Goal: Check status

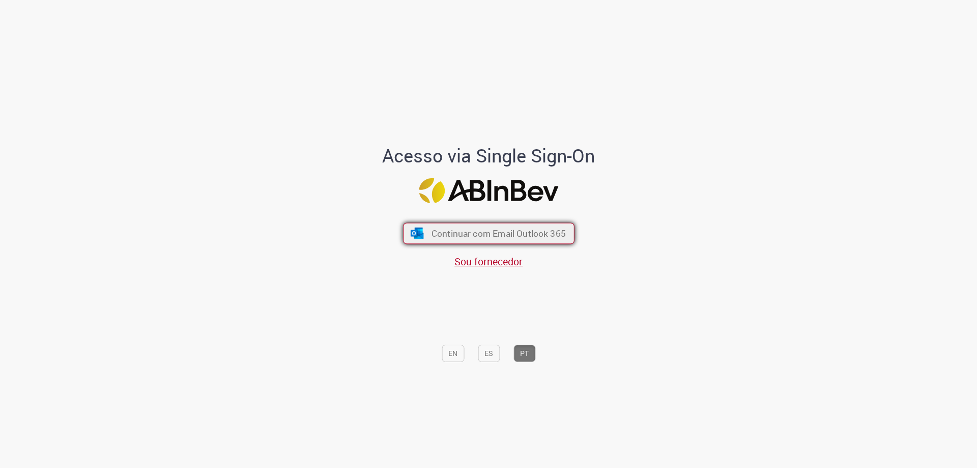
click at [414, 233] on img "submit" at bounding box center [417, 232] width 15 height 11
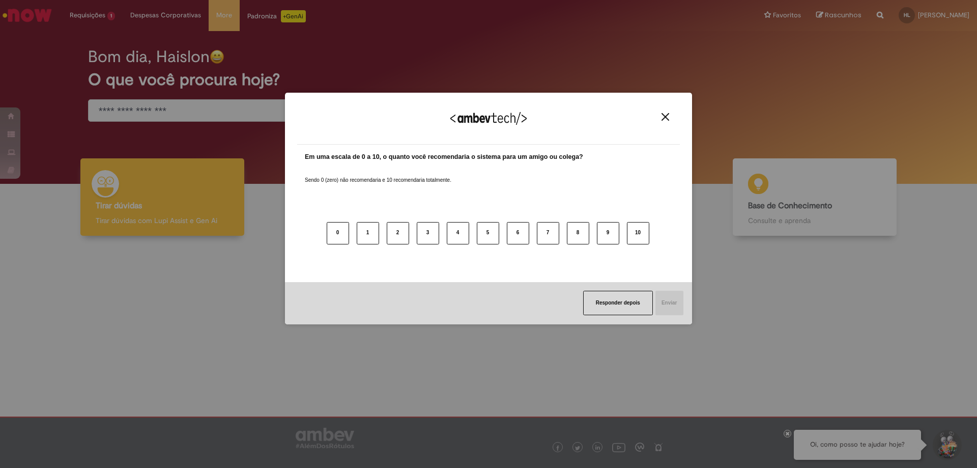
click at [666, 120] on img "Close" at bounding box center [666, 117] width 8 height 8
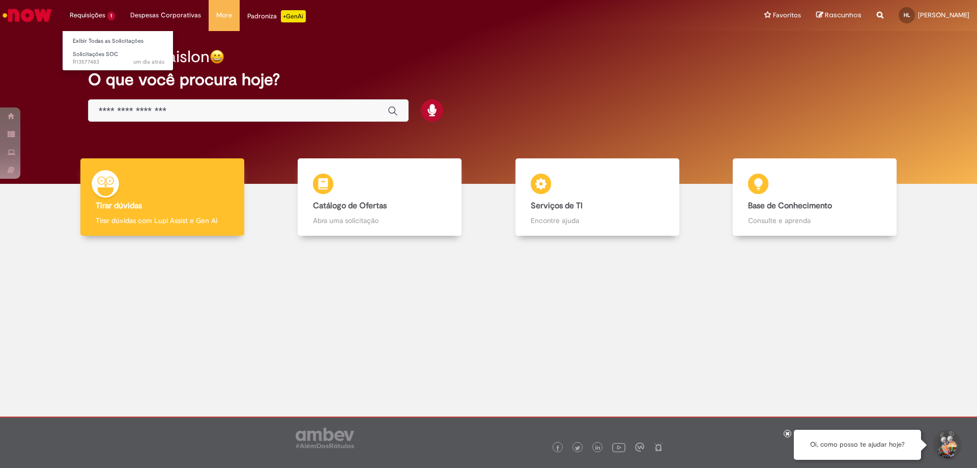
click at [83, 13] on li "Requisições 1 Exibir Todas as Solicitações Solicitações SOC um dia atrás um dia…" at bounding box center [92, 15] width 61 height 31
click at [105, 15] on li "Requisições 1 Exibir Todas as Solicitações Solicitações SOC um dia atrás um dia…" at bounding box center [92, 15] width 61 height 31
click at [105, 50] on span "Solicitações SOC" at bounding box center [95, 54] width 45 height 8
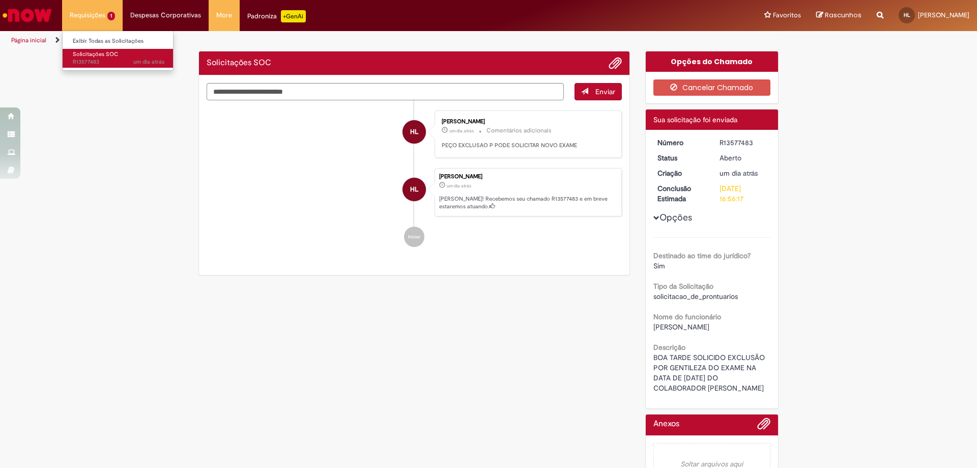
click at [91, 59] on span "um dia atrás um dia atrás R13577483" at bounding box center [119, 62] width 92 height 8
